Goal: Task Accomplishment & Management: Manage account settings

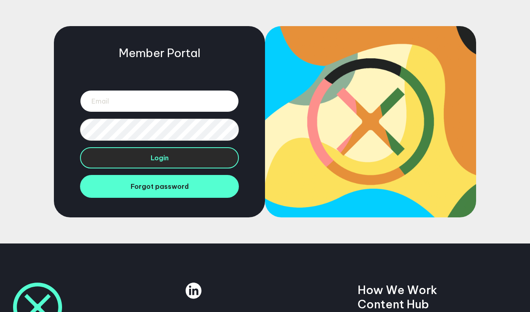
type input "heidi@grounded.world"
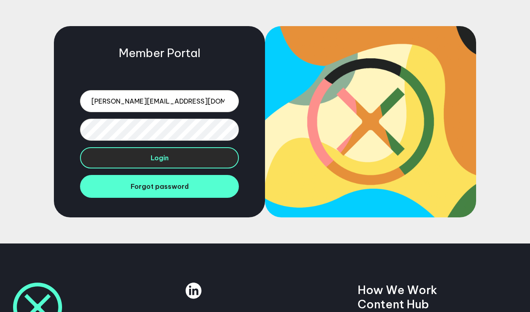
click at [158, 162] on button "Login" at bounding box center [159, 157] width 159 height 21
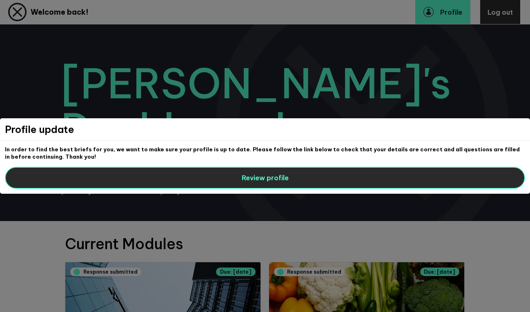
click at [250, 181] on span "Review profile" at bounding box center [265, 178] width 47 height 8
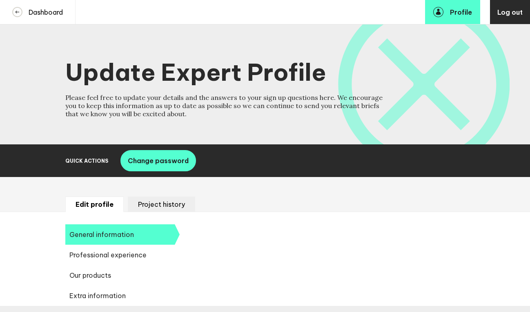
select select "20250"
select select "19085"
select select "14724"
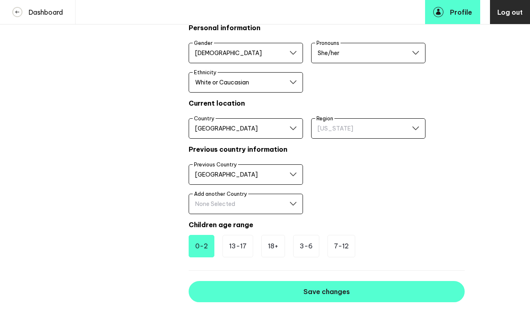
scroll to position [475, 0]
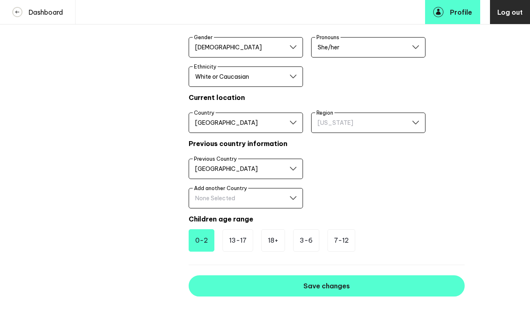
click at [367, 126] on select "[US_STATE] [US_STATE] [US_STATE] [US_STATE] [US_STATE] [US_STATE] [GEOGRAPHIC_D…" at bounding box center [368, 123] width 114 height 20
select select "17602"
click at [271, 240] on li "18+" at bounding box center [273, 240] width 24 height 22
click at [203, 244] on li "0-2" at bounding box center [202, 240] width 26 height 22
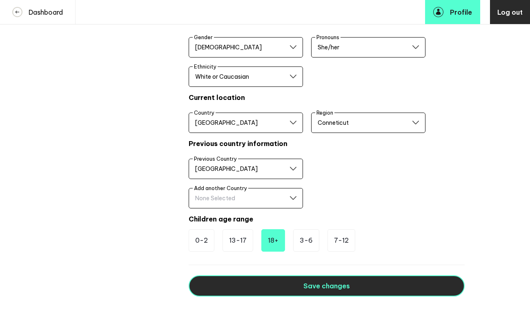
click at [364, 286] on button "Save changes" at bounding box center [327, 286] width 276 height 21
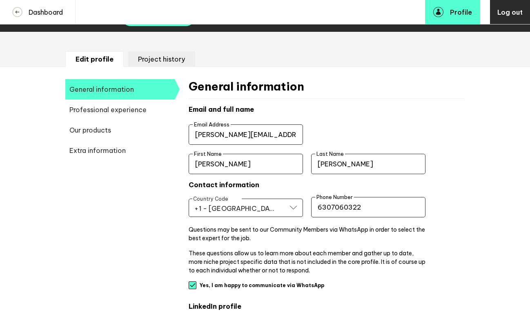
scroll to position [151, 0]
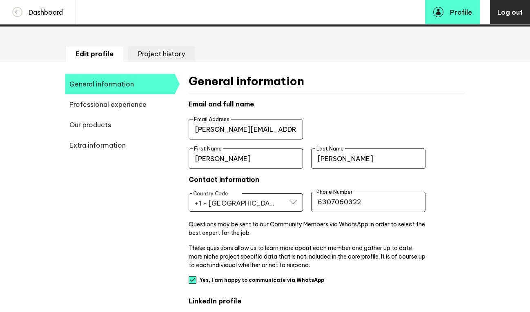
click at [131, 106] on span "Professional experience" at bounding box center [119, 104] width 109 height 20
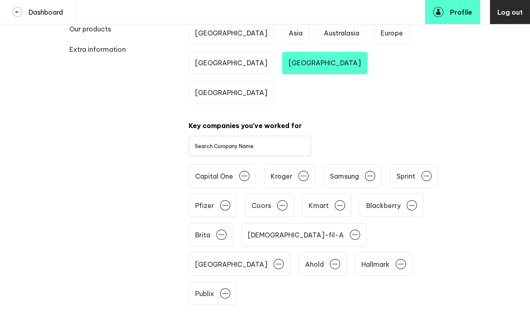
scroll to position [247, 0]
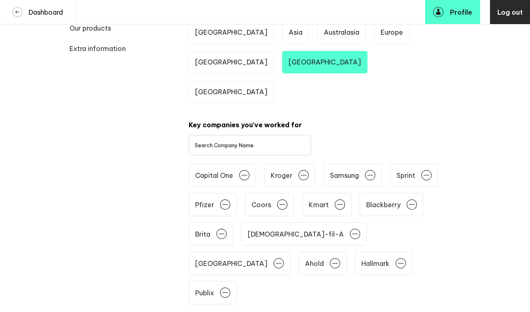
click at [218, 142] on label "Search Company Name" at bounding box center [224, 145] width 59 height 6
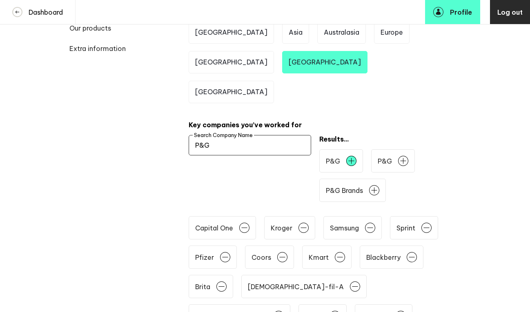
type input "P&G"
click at [351, 156] on span at bounding box center [351, 161] width 10 height 10
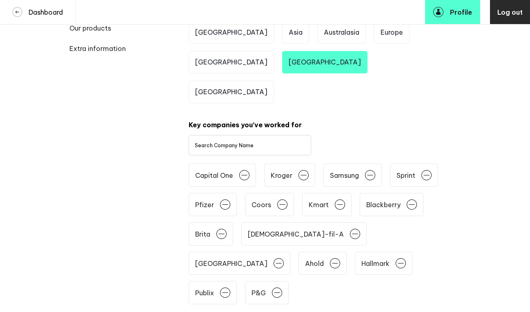
click at [211, 142] on label "Search Company Name" at bounding box center [224, 145] width 59 height 6
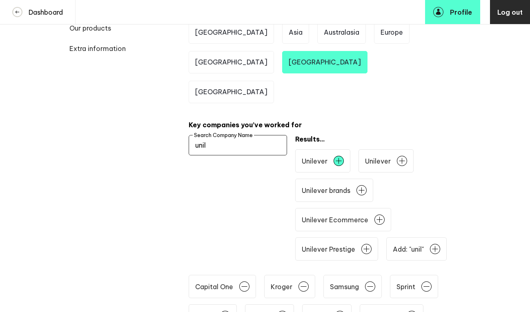
type input "unil"
click at [342, 156] on span at bounding box center [338, 161] width 10 height 10
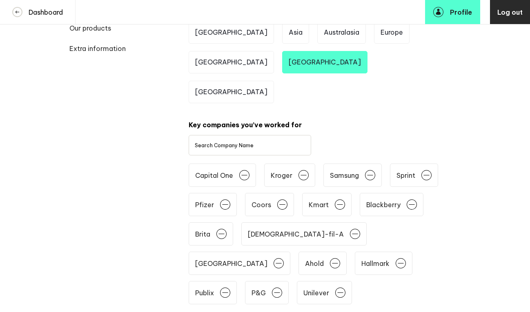
click at [236, 142] on label "Search Company Name" at bounding box center [224, 145] width 59 height 6
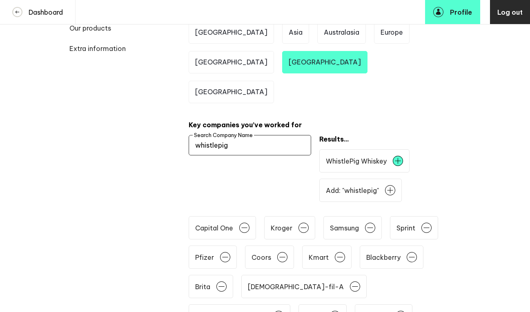
type input "whistlepig"
click at [401, 156] on span at bounding box center [398, 161] width 10 height 10
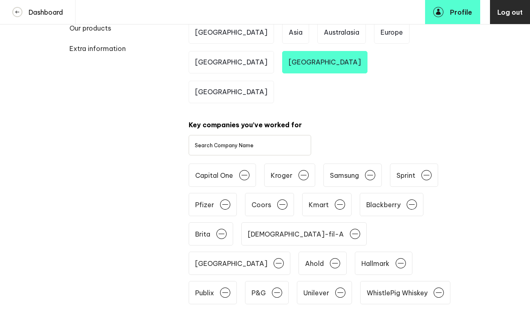
click at [218, 142] on label "Search Company Name" at bounding box center [224, 145] width 59 height 6
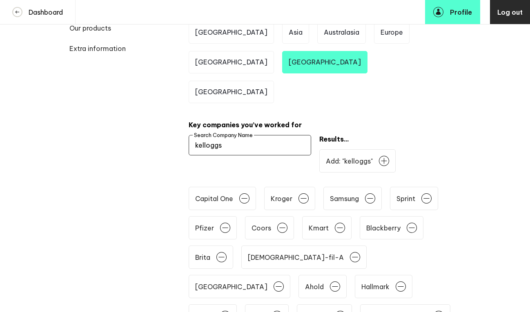
click at [207, 135] on input "kelloggs" at bounding box center [250, 145] width 122 height 20
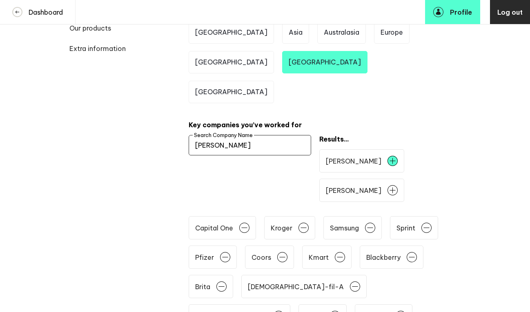
type input "[PERSON_NAME]"
click at [387, 156] on span at bounding box center [392, 161] width 10 height 10
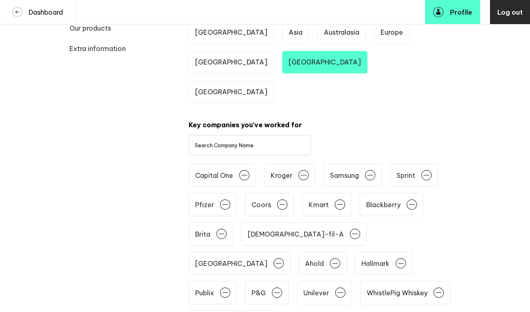
click at [231, 142] on label "Search Company Name" at bounding box center [224, 145] width 59 height 6
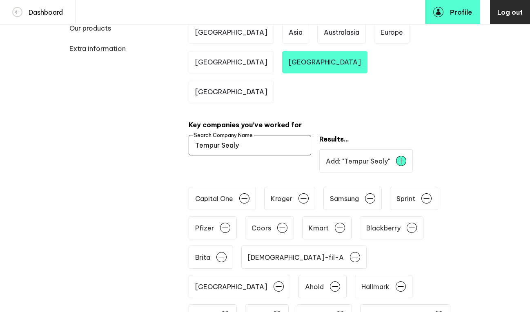
type input "Tempur Sealy"
click at [384, 149] on li "Add: " Tempur Sealy "" at bounding box center [365, 160] width 93 height 23
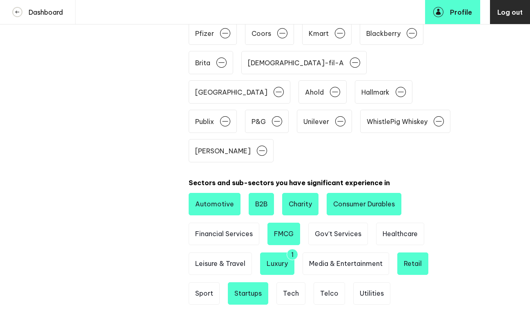
scroll to position [448, 0]
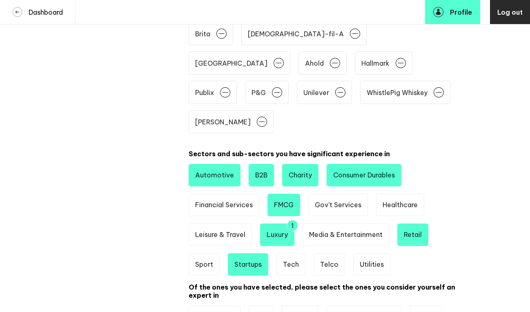
click at [302, 164] on li "Charity" at bounding box center [300, 175] width 36 height 22
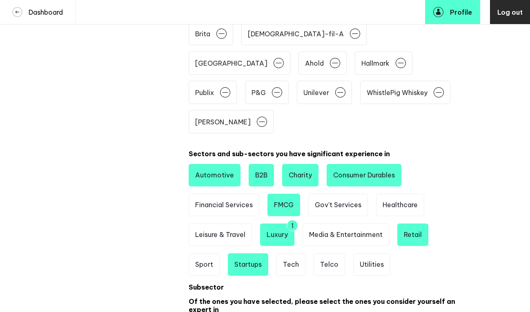
click at [262, 164] on li "B2B" at bounding box center [261, 175] width 25 height 22
click at [244, 194] on li "Financial Services" at bounding box center [224, 205] width 71 height 22
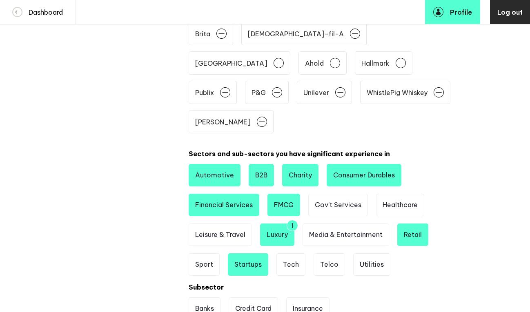
click at [291, 220] on div "1" at bounding box center [292, 225] width 11 height 11
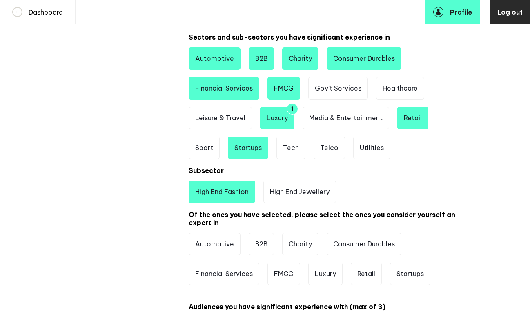
scroll to position [557, 0]
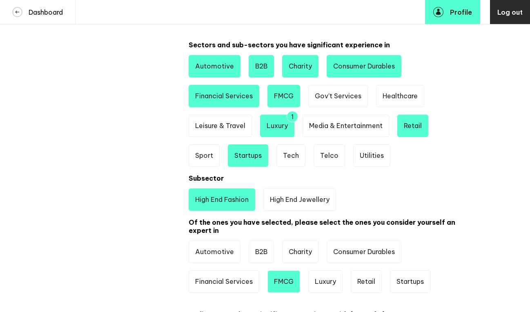
click at [287, 271] on li "FMCG" at bounding box center [283, 282] width 33 height 22
click at [324, 271] on li "Luxury" at bounding box center [325, 282] width 34 height 22
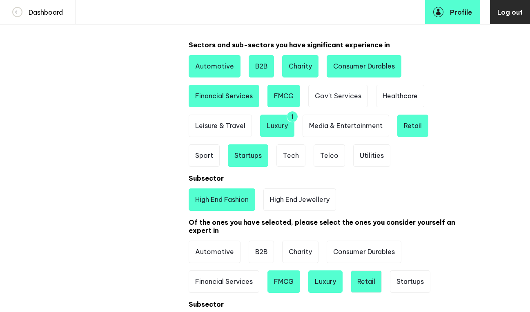
click at [364, 271] on li "Retail" at bounding box center [366, 282] width 31 height 22
click at [302, 241] on li "Charity" at bounding box center [300, 252] width 36 height 22
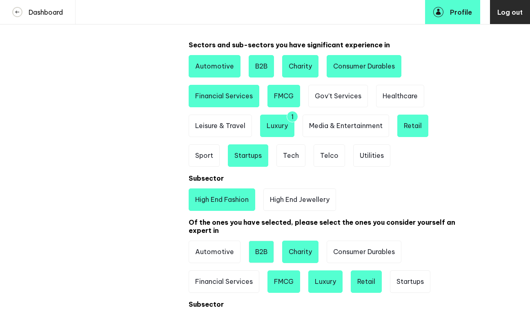
click at [260, 241] on li "B2B" at bounding box center [261, 252] width 25 height 22
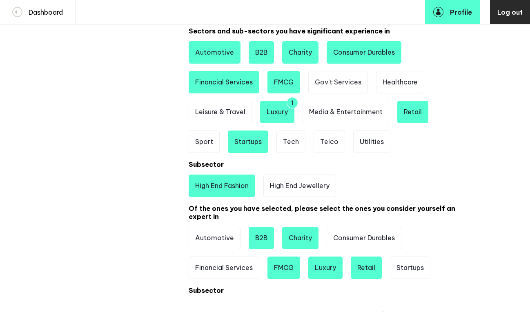
scroll to position [591, 0]
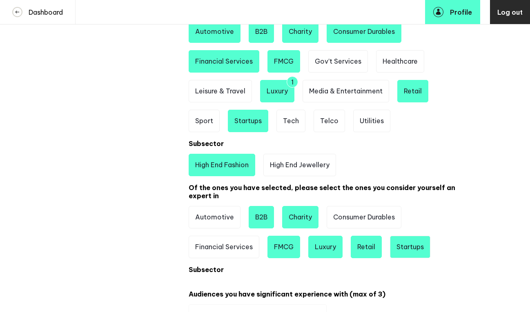
click at [411, 236] on li "Startups" at bounding box center [410, 247] width 40 height 22
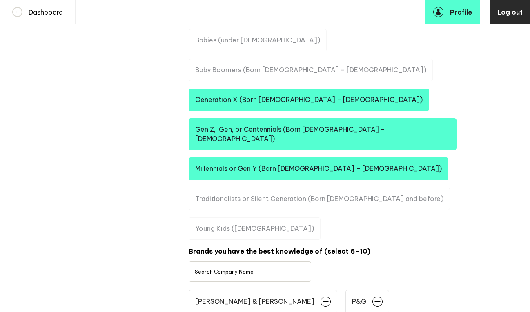
scroll to position [868, 0]
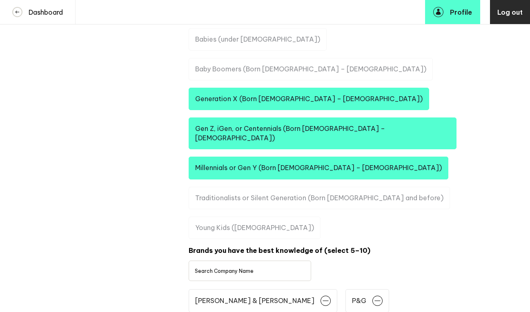
click at [220, 268] on label "Search Company Name" at bounding box center [224, 271] width 59 height 6
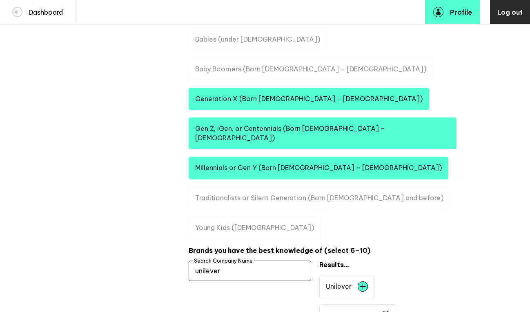
type input "unilever"
click at [354, 275] on li "Unilever" at bounding box center [346, 286] width 55 height 23
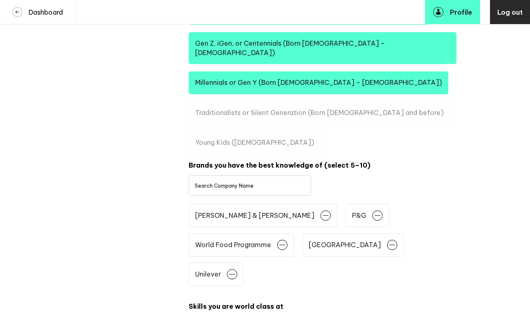
scroll to position [955, 0]
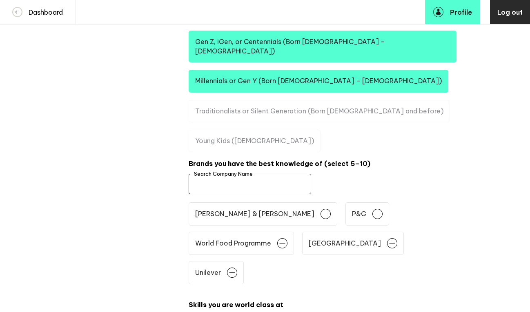
click at [273, 174] on input "text" at bounding box center [250, 184] width 122 height 20
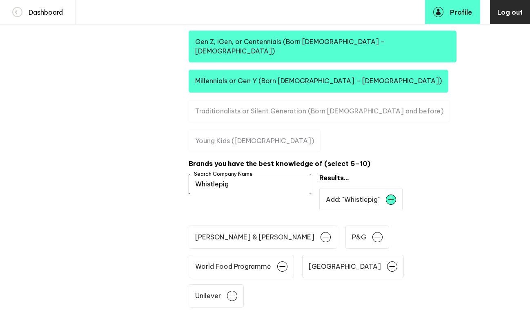
type input "Whistlepig"
click at [371, 188] on li "Add: " Whistlepig "" at bounding box center [360, 199] width 83 height 23
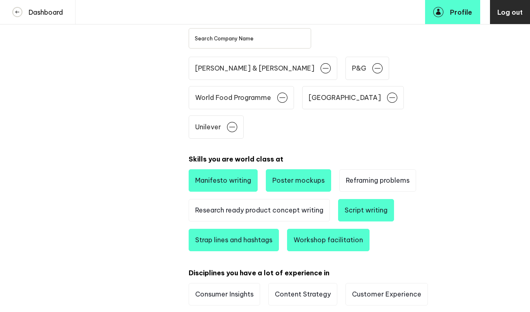
scroll to position [1100, 0]
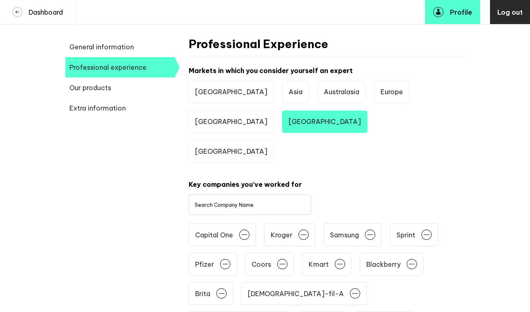
scroll to position [190, 0]
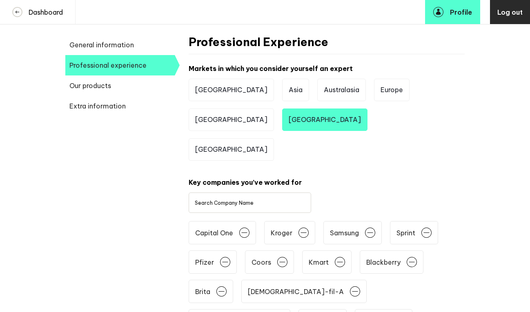
click at [102, 87] on span "Our products" at bounding box center [119, 86] width 109 height 20
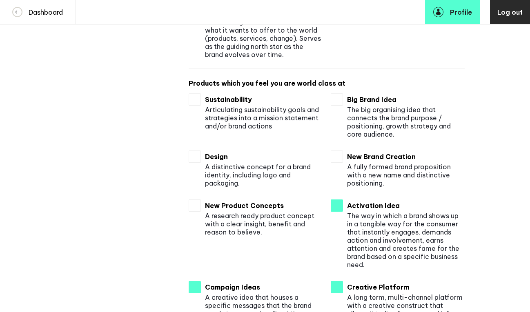
scroll to position [903, 0]
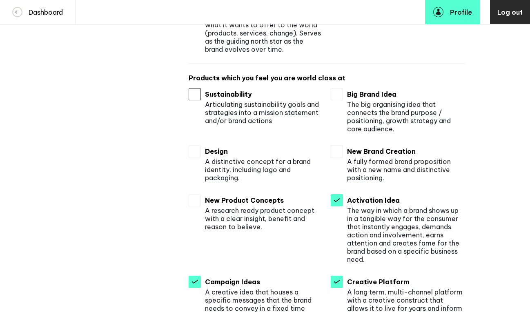
click at [197, 93] on input "checkbox" at bounding box center [195, 94] width 12 height 12
checkbox input "true"
click at [190, 156] on input "checkbox" at bounding box center [195, 151] width 12 height 12
checkbox input "true"
click at [195, 203] on input "checkbox" at bounding box center [195, 200] width 12 height 12
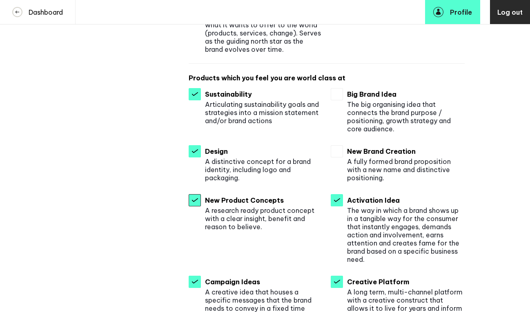
checkbox input "true"
click at [335, 93] on input "checkbox" at bounding box center [337, 94] width 12 height 12
checkbox input "true"
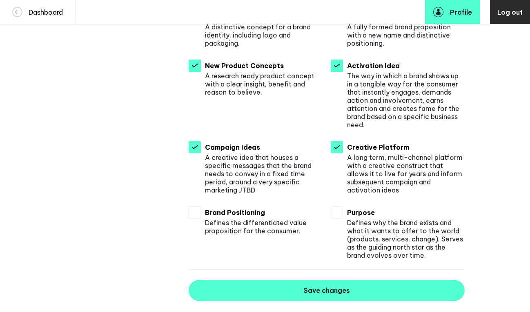
scroll to position [1043, 0]
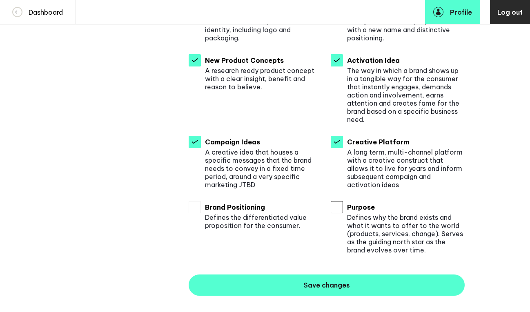
click at [340, 210] on input "checkbox" at bounding box center [337, 207] width 12 height 12
checkbox input "true"
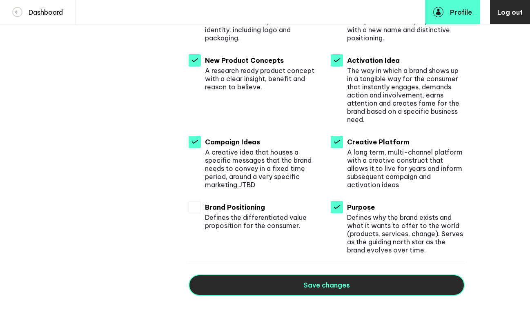
click at [344, 285] on span "Save changes" at bounding box center [326, 285] width 47 height 8
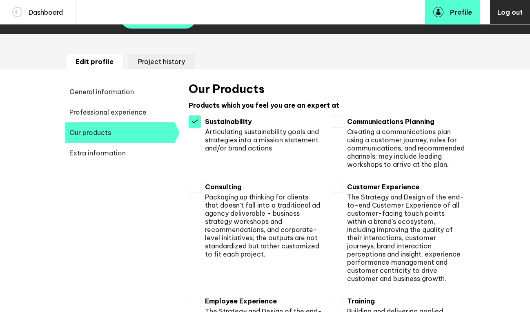
scroll to position [0, 0]
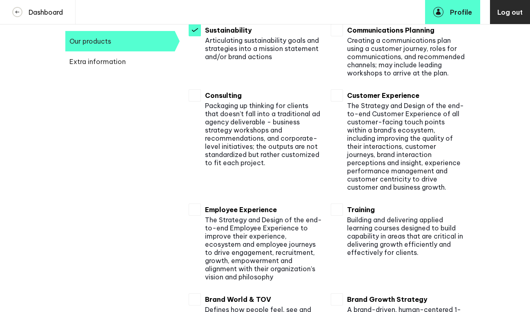
click at [105, 63] on span "Extra information" at bounding box center [119, 61] width 109 height 20
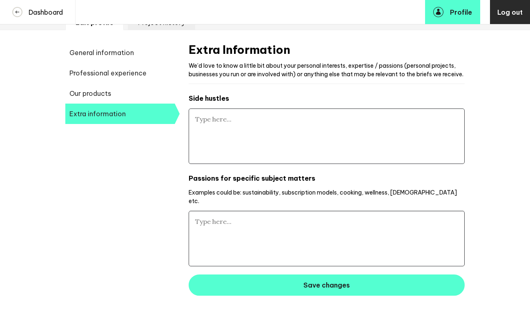
type textarea "I run my own social innovation and sustainability marketing agency, working wit…"
type textarea "L'ip dolo si ame conse ad elitseddoeiusm tem incidid utla etdolo ma ali enim, a…"
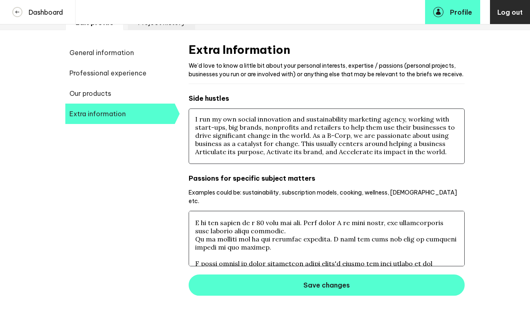
scroll to position [116, 0]
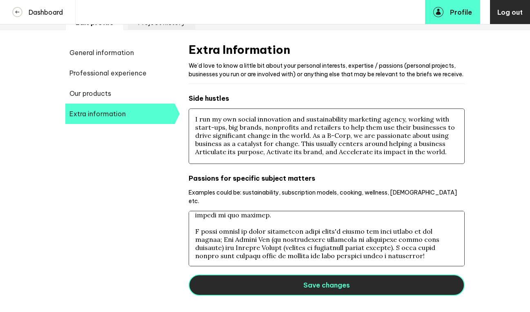
click at [336, 289] on span "Save changes" at bounding box center [326, 285] width 47 height 8
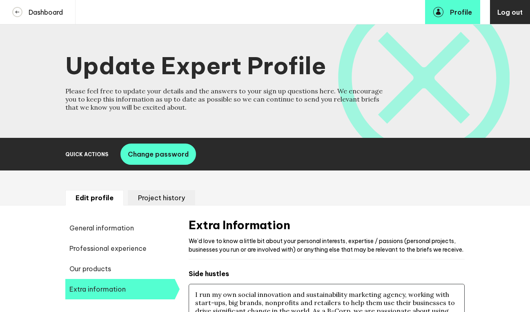
scroll to position [0, 0]
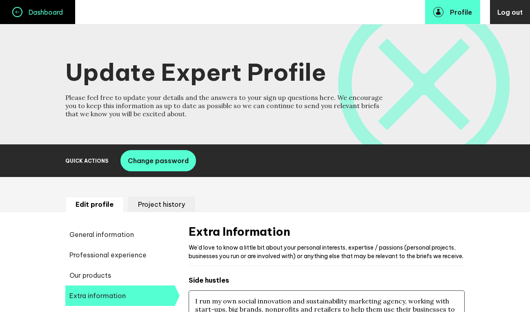
click at [15, 15] on icon at bounding box center [17, 12] width 9 height 9
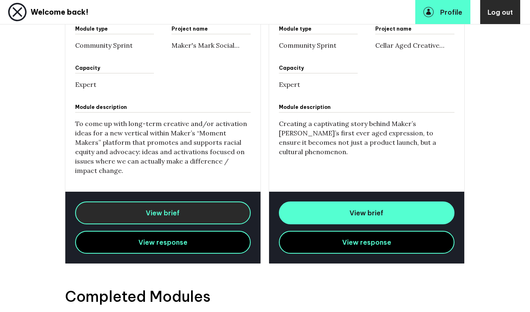
scroll to position [1148, 0]
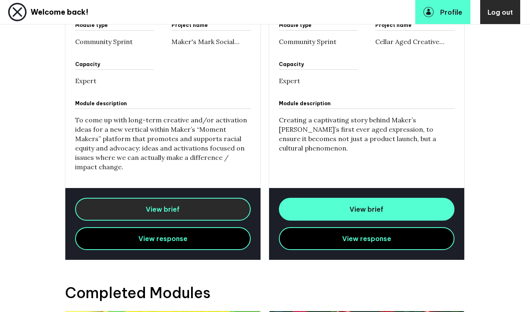
click at [170, 205] on span "View brief" at bounding box center [163, 209] width 34 height 8
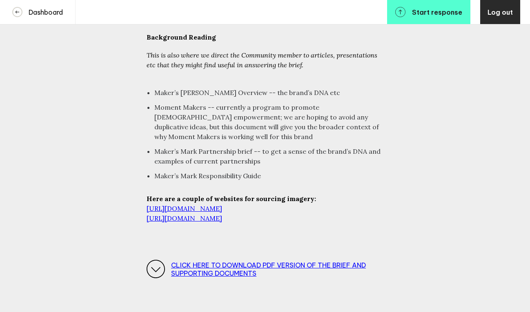
scroll to position [1778, 0]
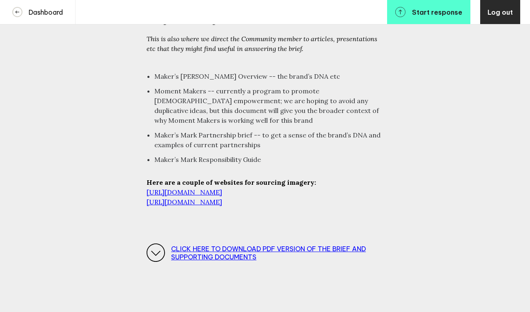
click at [269, 245] on link "CLICK HERE TO DOWNLOAD PDF VERSION OF THE BRIEF AND SUPPORTING DOCUMENTS" at bounding box center [277, 253] width 212 height 16
